Goal: Information Seeking & Learning: Learn about a topic

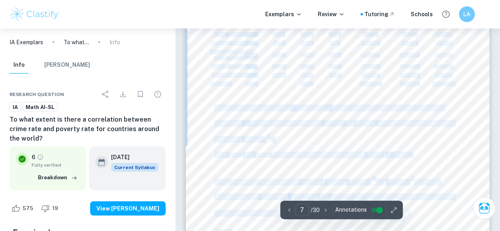
scroll to position [2412, 0]
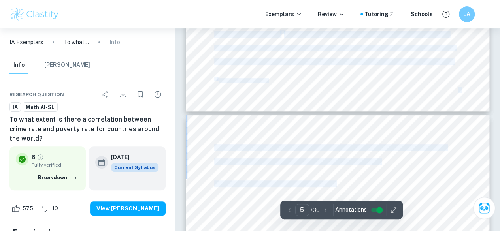
scroll to position [1557, 0]
drag, startPoint x: 217, startPoint y: 49, endPoint x: 380, endPoint y: 158, distance: 195.5
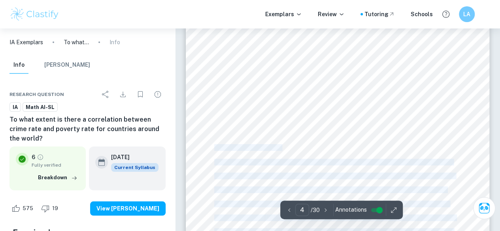
click at [298, 127] on div at bounding box center [337, 85] width 303 height 393
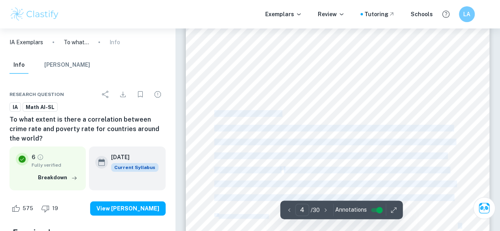
scroll to position [1432, 0]
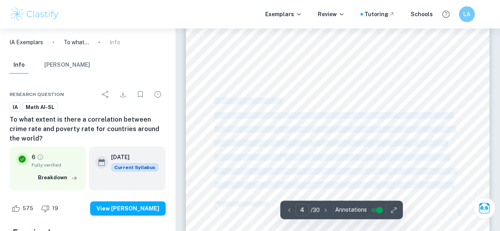
click at [318, 129] on span "the two variables (Fig 1). This acts as a good visual display of the data, repr…" at bounding box center [334, 129] width 241 height 6
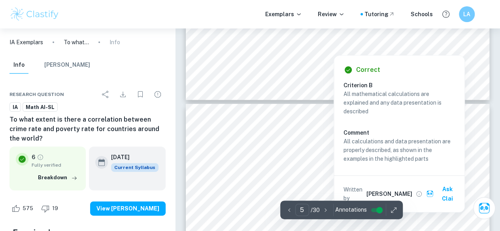
scroll to position [1567, 0]
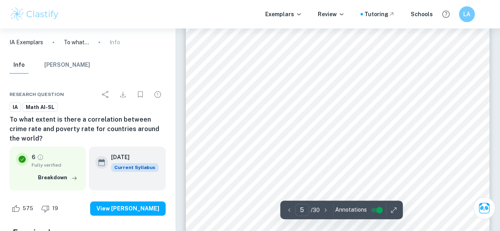
scroll to position [1805, 0]
click at [369, 177] on div "crime and depends on changes in the poverty rate. Crime’s dependency on poverty…" at bounding box center [337, 62] width 303 height 393
drag, startPoint x: 211, startPoint y: 79, endPoint x: 308, endPoint y: 133, distance: 111.4
click at [316, 140] on div "crime and depends on changes in the poverty rate. Crime’s dependency on poverty…" at bounding box center [337, 58] width 303 height 393
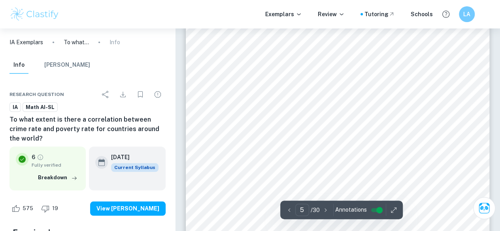
click at [215, 81] on span "As shown above in Fig 1, the trendline slants upwards, suggesting a positive re…" at bounding box center [331, 82] width 234 height 6
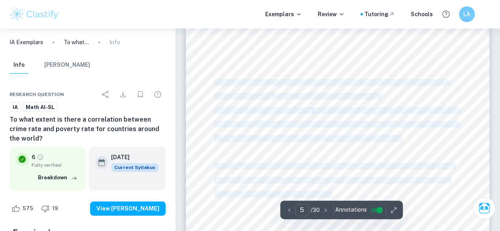
drag, startPoint x: 215, startPoint y: 81, endPoint x: 397, endPoint y: 198, distance: 216.3
click at [397, 198] on div "crime and depends on changes in the poverty rate. Crime’s dependency on poverty…" at bounding box center [337, 58] width 303 height 393
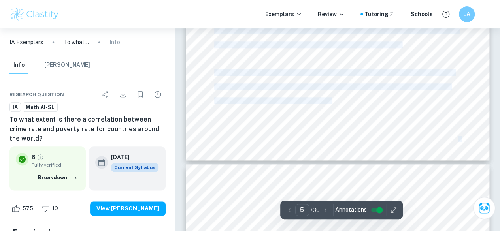
scroll to position [1903, 0]
copy div "As shown above in Fig 1, the trendline slants upwards, suggesting a positive re…"
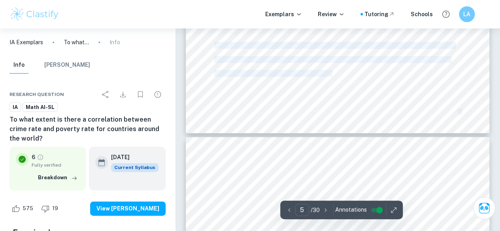
scroll to position [1930, 0]
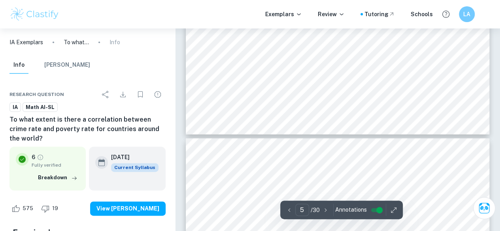
click at [395, 183] on span "[PERSON_NAME] correlation coef icient was used to establish whether there was a…" at bounding box center [331, 185] width 234 height 6
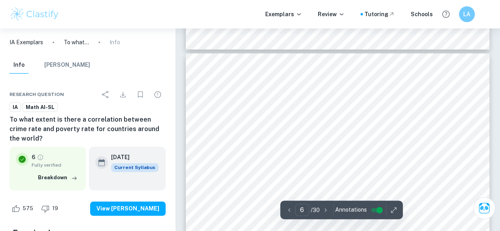
scroll to position [2023, 0]
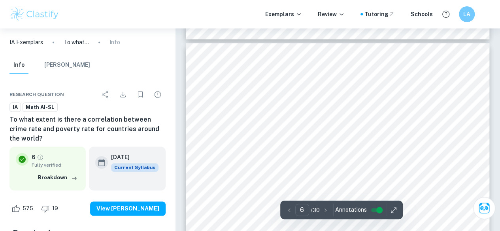
drag, startPoint x: 213, startPoint y: 89, endPoint x: 314, endPoint y: 125, distance: 106.7
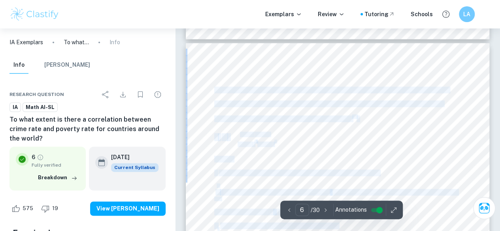
click at [214, 88] on span "[PERSON_NAME] correlation coef icient was used to establish whether there was a…" at bounding box center [331, 90] width 234 height 6
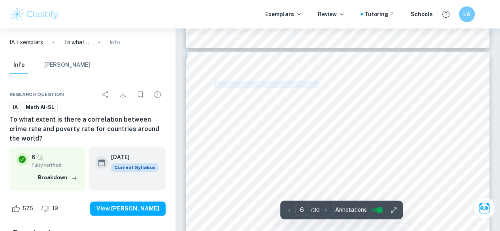
scroll to position [1999, 0]
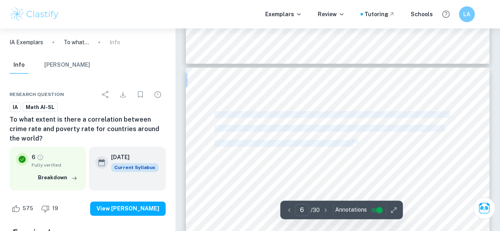
drag, startPoint x: 214, startPoint y: 88, endPoint x: 356, endPoint y: 141, distance: 151.2
copy div "Pearson's correlation coef icient was used to establish whether there was a sig…"
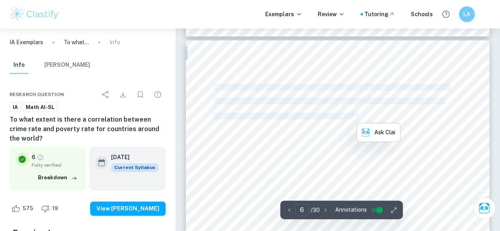
scroll to position [2027, 0]
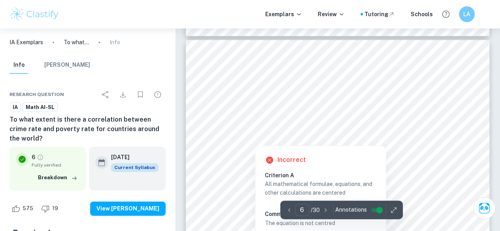
click at [269, 135] on div at bounding box center [241, 134] width 55 height 6
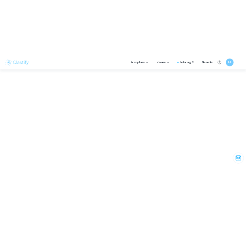
scroll to position [1120, 0]
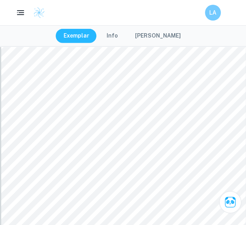
type input "7"
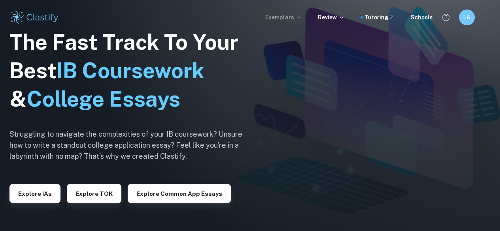
click at [274, 17] on p "Exemplars" at bounding box center [283, 17] width 37 height 9
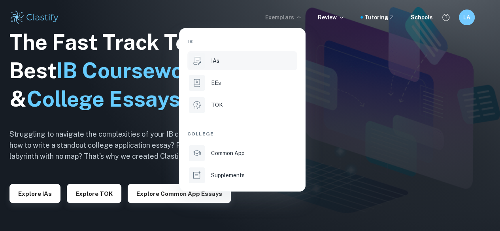
click at [233, 62] on div "IAs" at bounding box center [253, 60] width 85 height 9
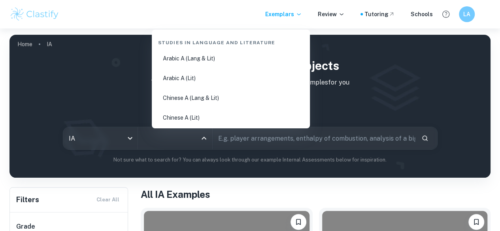
click at [197, 134] on input "All Subjects" at bounding box center [168, 138] width 55 height 15
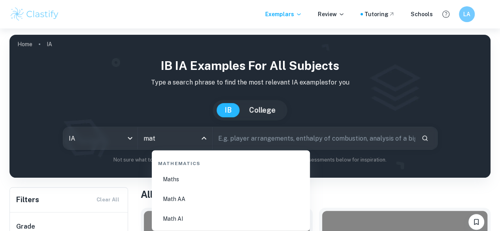
click at [185, 215] on li "Math AI" at bounding box center [231, 219] width 152 height 18
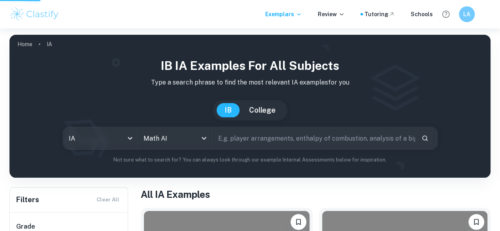
type input "Math AI"
click at [253, 143] on input "text" at bounding box center [313, 138] width 202 height 22
type input "x"
type input "correlatio"
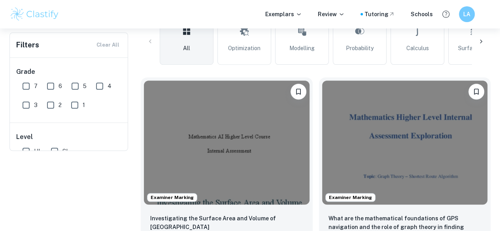
scroll to position [71, 0]
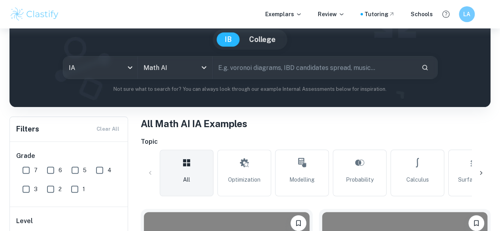
click at [236, 69] on input "text" at bounding box center [313, 67] width 202 height 22
type input "correlation"
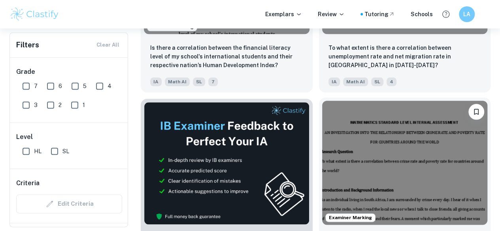
scroll to position [374, 0]
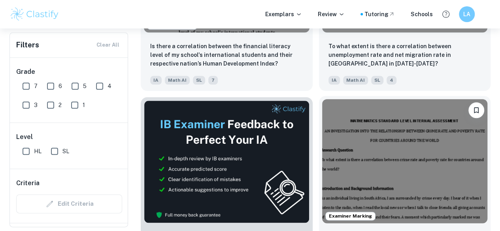
click at [322, 128] on img at bounding box center [404, 161] width 165 height 124
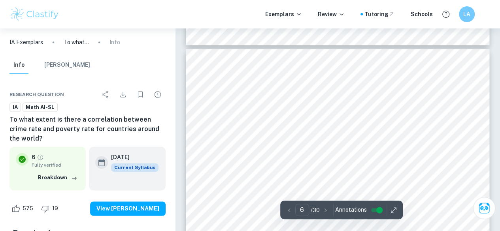
scroll to position [2018, 0]
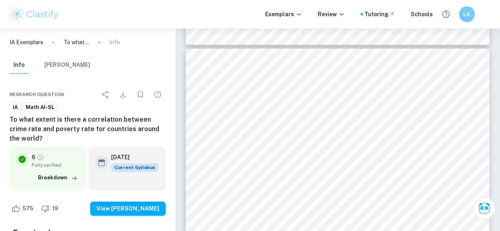
drag, startPoint x: 293, startPoint y: 133, endPoint x: 270, endPoint y: 132, distance: 22.5
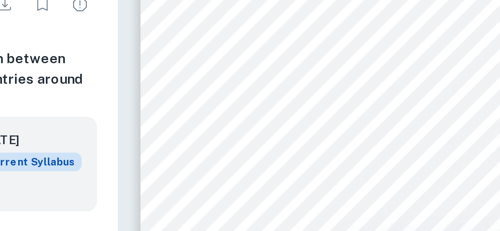
scroll to position [2001, 0]
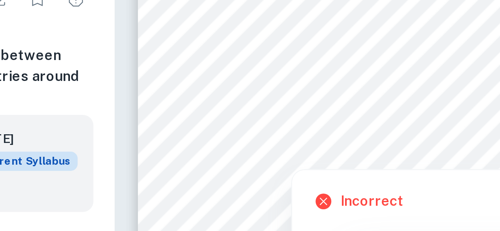
click at [239, 165] on span "Σ (𝑥−𝑥" at bounding box center [243, 166] width 13 height 5
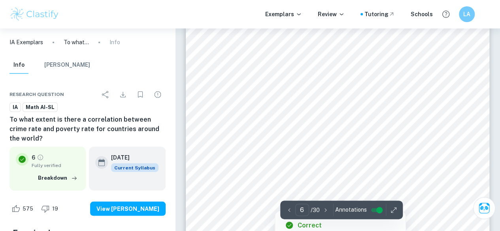
scroll to position [2028, 0]
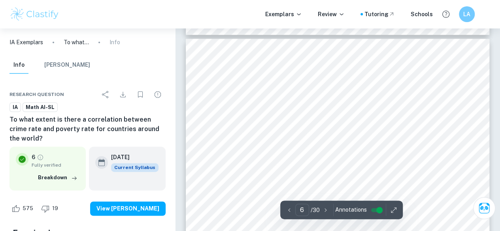
click at [277, 139] on div "[PERSON_NAME] Correlation Coef icient: [PERSON_NAME] correlation coef icient wa…" at bounding box center [337, 235] width 303 height 393
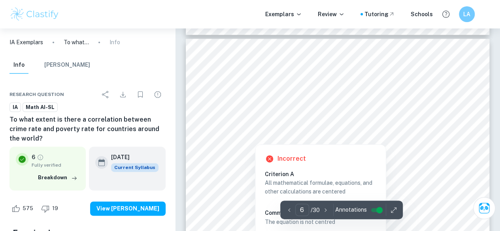
click at [249, 137] on span "Σ (𝑥−𝑥" at bounding box center [243, 139] width 13 height 5
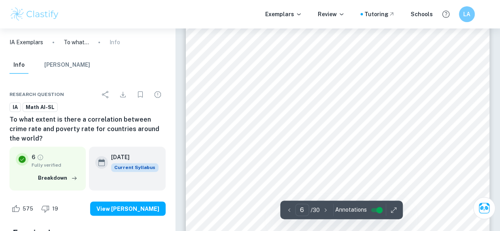
scroll to position [2074, 0]
click at [214, 105] on span "Where:" at bounding box center [223, 108] width 19 height 6
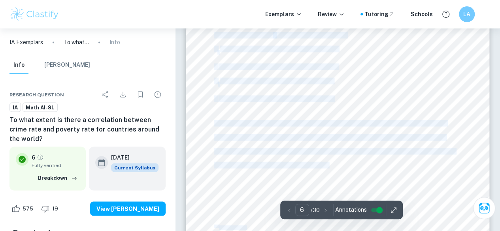
scroll to position [2201, 0]
drag, startPoint x: 214, startPoint y: 105, endPoint x: 336, endPoint y: 98, distance: 121.5
click at [336, 98] on div "[PERSON_NAME] Correlation Coef icient: [PERSON_NAME] correlation coef icient wa…" at bounding box center [337, 62] width 303 height 393
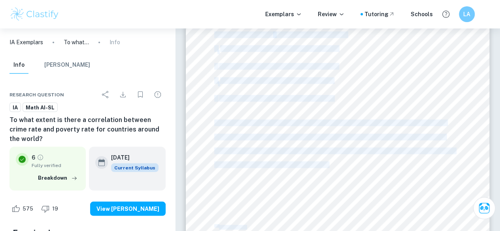
click at [336, 98] on div "[PERSON_NAME] Correlation Coef icient: [PERSON_NAME] correlation coef icient wa…" at bounding box center [337, 62] width 303 height 393
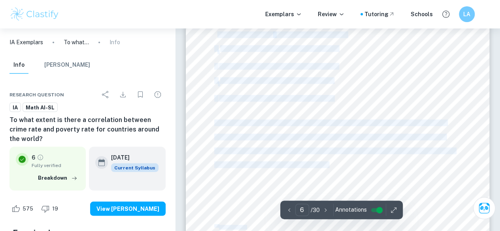
drag, startPoint x: 336, startPoint y: 98, endPoint x: 217, endPoint y: 32, distance: 136.0
click at [217, 32] on div "[PERSON_NAME] Correlation Coef icient: [PERSON_NAME] correlation coef icient wa…" at bounding box center [337, 62] width 303 height 393
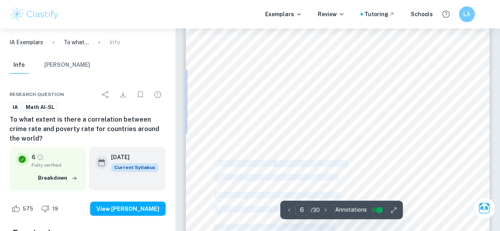
scroll to position [2071, 0]
click at [213, 109] on div "[PERSON_NAME] Correlation Coef icient: [PERSON_NAME] correlation coef icient wa…" at bounding box center [337, 191] width 303 height 393
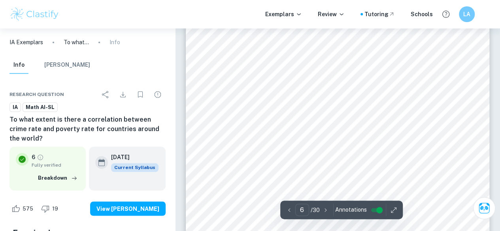
drag, startPoint x: 213, startPoint y: 109, endPoint x: 235, endPoint y: 130, distance: 30.5
click at [235, 130] on div "[PERSON_NAME] Correlation Coef icient: [PERSON_NAME] correlation coef icient wa…" at bounding box center [337, 191] width 303 height 393
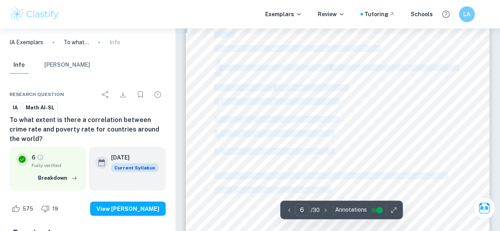
scroll to position [2150, 0]
drag, startPoint x: 214, startPoint y: 111, endPoint x: 332, endPoint y: 149, distance: 123.7
click at [332, 149] on div "[PERSON_NAME] Correlation Coef icient: [PERSON_NAME] correlation coef icient wa…" at bounding box center [337, 112] width 303 height 393
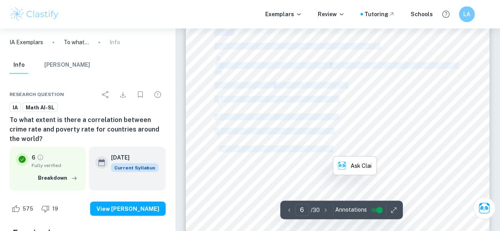
copy div "Where: - [PERSON_NAME] correlation coef icient for crime and poverty 𝑟 - the su…"
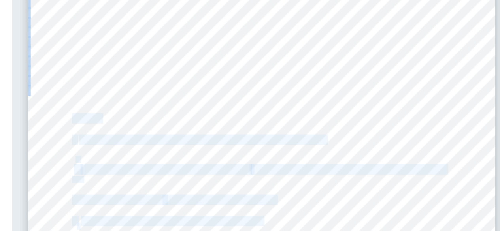
scroll to position [2062, 0]
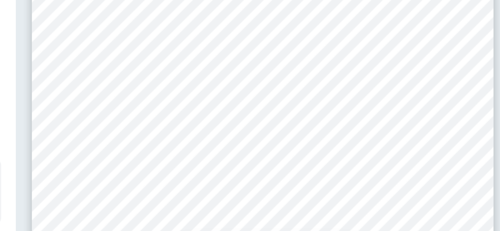
click at [378, 171] on div "[PERSON_NAME] Correlation Coef icient: [PERSON_NAME] correlation coef icient wa…" at bounding box center [337, 201] width 303 height 393
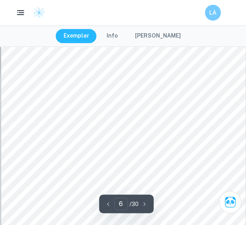
scroll to position [1704, 0]
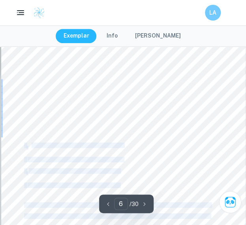
drag, startPoint x: 31, startPoint y: 147, endPoint x: 126, endPoint y: 137, distance: 95.7
click at [126, 137] on div "[PERSON_NAME] Correlation Coef icient: [PERSON_NAME] correlation coef icient wa…" at bounding box center [123, 156] width 244 height 316
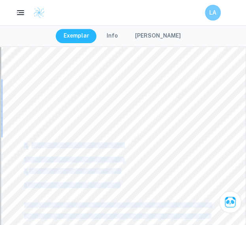
copy div "values of the x-variable (poverty) in a sample 𝑥 𝑖 - mean of the values of the …"
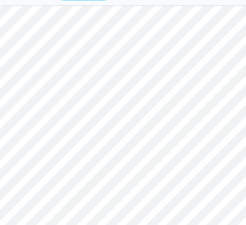
scroll to position [6478, 0]
click at [73, 149] on div "Bibliography: - [DOMAIN_NAME]. 2022. Random Number Generator. [online] Availabl…" at bounding box center [123, 174] width 244 height 316
click at [73, 146] on span "[URL][DOMAIN_NAME]" at bounding box center [64, 147] width 47 height 4
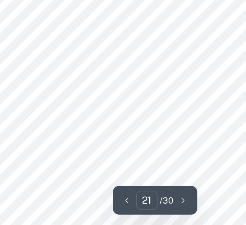
click at [68, 146] on span "[URL][DOMAIN_NAME]" at bounding box center [64, 147] width 47 height 4
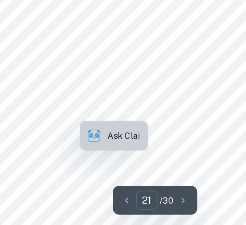
click at [91, 157] on button "Ask Clai" at bounding box center [99, 162] width 43 height 18
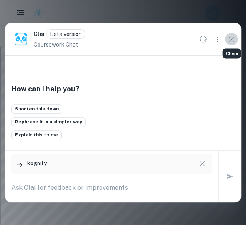
click at [229, 37] on icon "Close" at bounding box center [231, 39] width 9 height 9
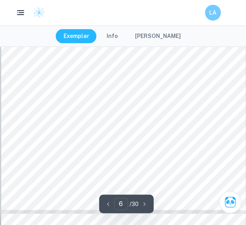
scroll to position [1808, 0]
drag, startPoint x: 21, startPoint y: 96, endPoint x: 5, endPoint y: 96, distance: 16.2
click at [5, 97] on div "[PERSON_NAME] Correlation Coef icient: [PERSON_NAME] correlation coef icient wa…" at bounding box center [123, 51] width 244 height 316
click at [26, 99] on span "Table 1 presents the  irst 5 countries used in this exploration. This sample of…" at bounding box center [117, 100] width 186 height 5
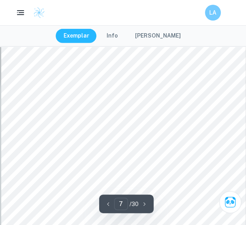
scroll to position [2032, 0]
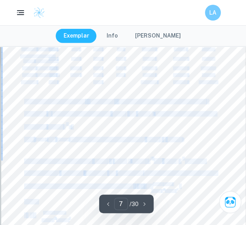
drag, startPoint x: 24, startPoint y: 99, endPoint x: 191, endPoint y: 187, distance: 188.2
copy div "Lorem 6 ipsumdol sit  amet 5 consectet adip el sedd eiusmodtemp. Inci utlabo et…"
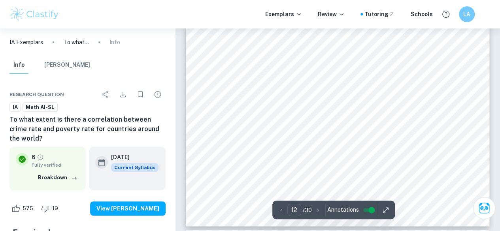
scroll to position [4611, 0]
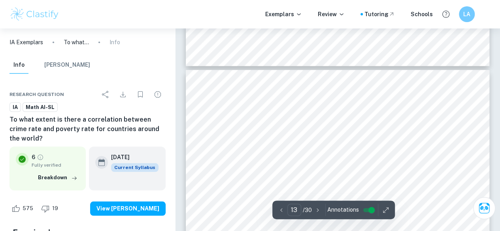
type input "12"
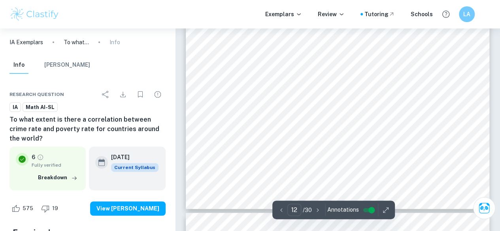
scroll to position [4626, 0]
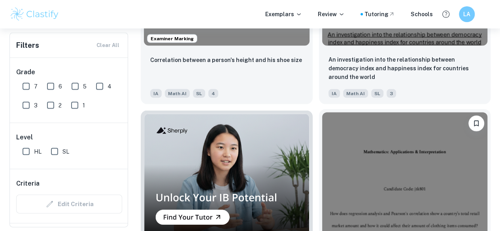
scroll to position [745, 0]
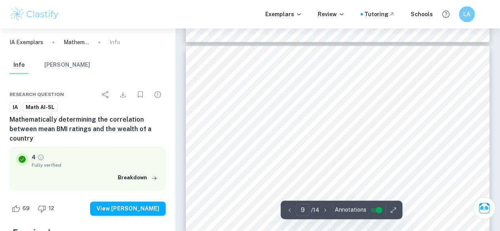
scroll to position [3503, 0]
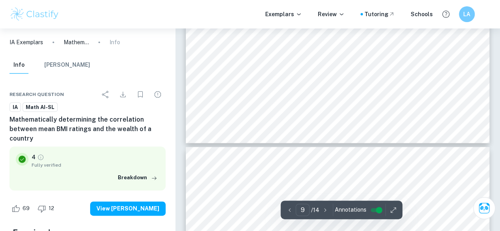
type input "8"
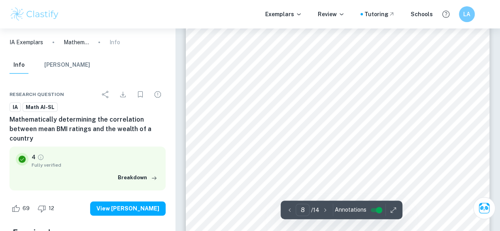
scroll to position [3228, 0]
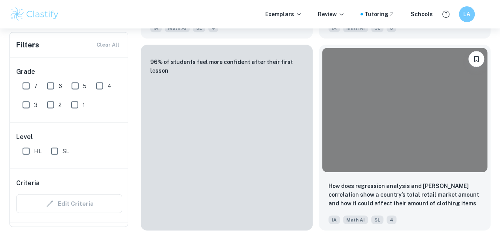
scroll to position [811, 0]
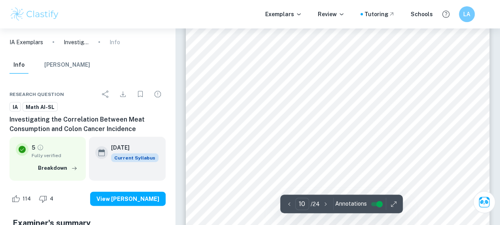
scroll to position [3762, 0]
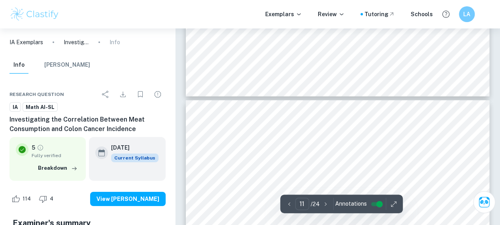
type input "12"
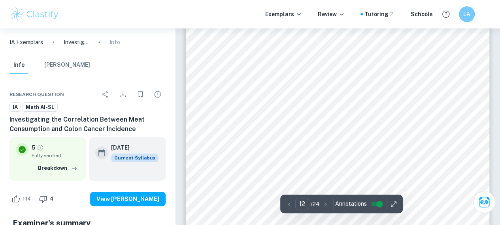
scroll to position [4486, 0]
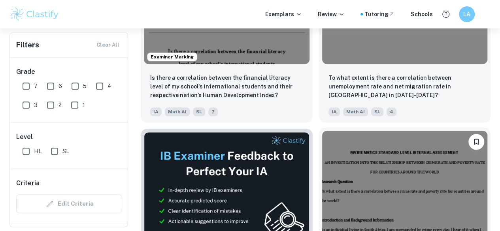
scroll to position [364, 0]
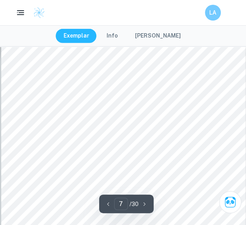
scroll to position [1950, 0]
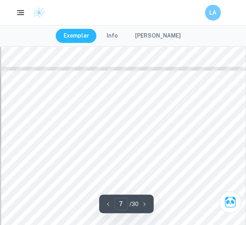
type input "6"
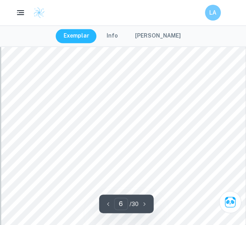
scroll to position [1784, 0]
